Goal: Information Seeking & Learning: Learn about a topic

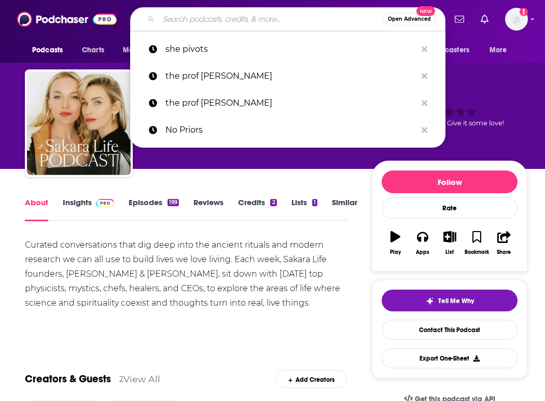
click at [221, 12] on input "Search podcasts, credits, & more..." at bounding box center [271, 19] width 224 height 17
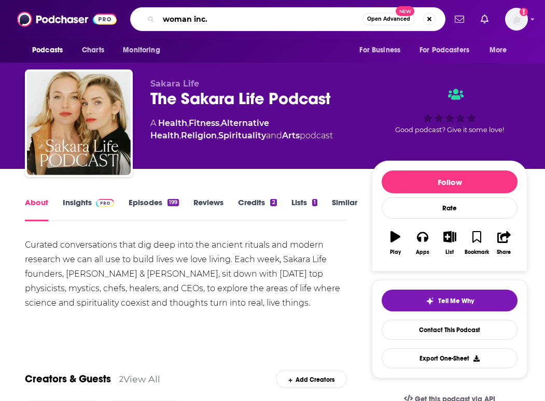
type input "woman inc."
click at [272, 17] on input "woman inc." at bounding box center [261, 19] width 204 height 17
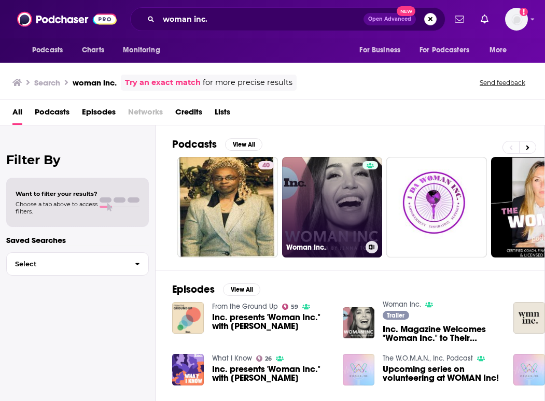
click at [351, 177] on link "Woman Inc." at bounding box center [332, 207] width 101 height 101
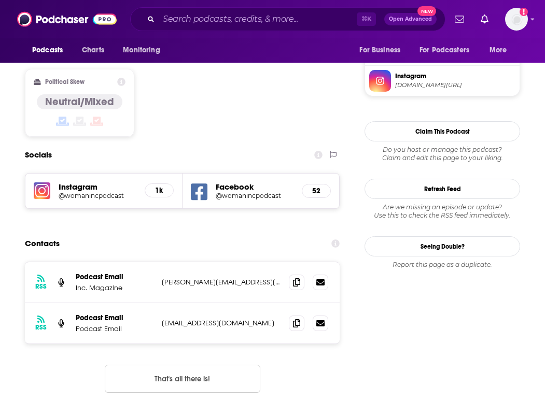
scroll to position [909, 0]
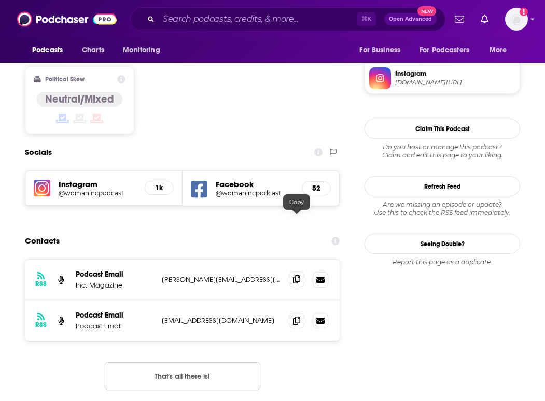
click at [299, 275] on icon at bounding box center [296, 279] width 7 height 8
